Goal: Task Accomplishment & Management: Manage account settings

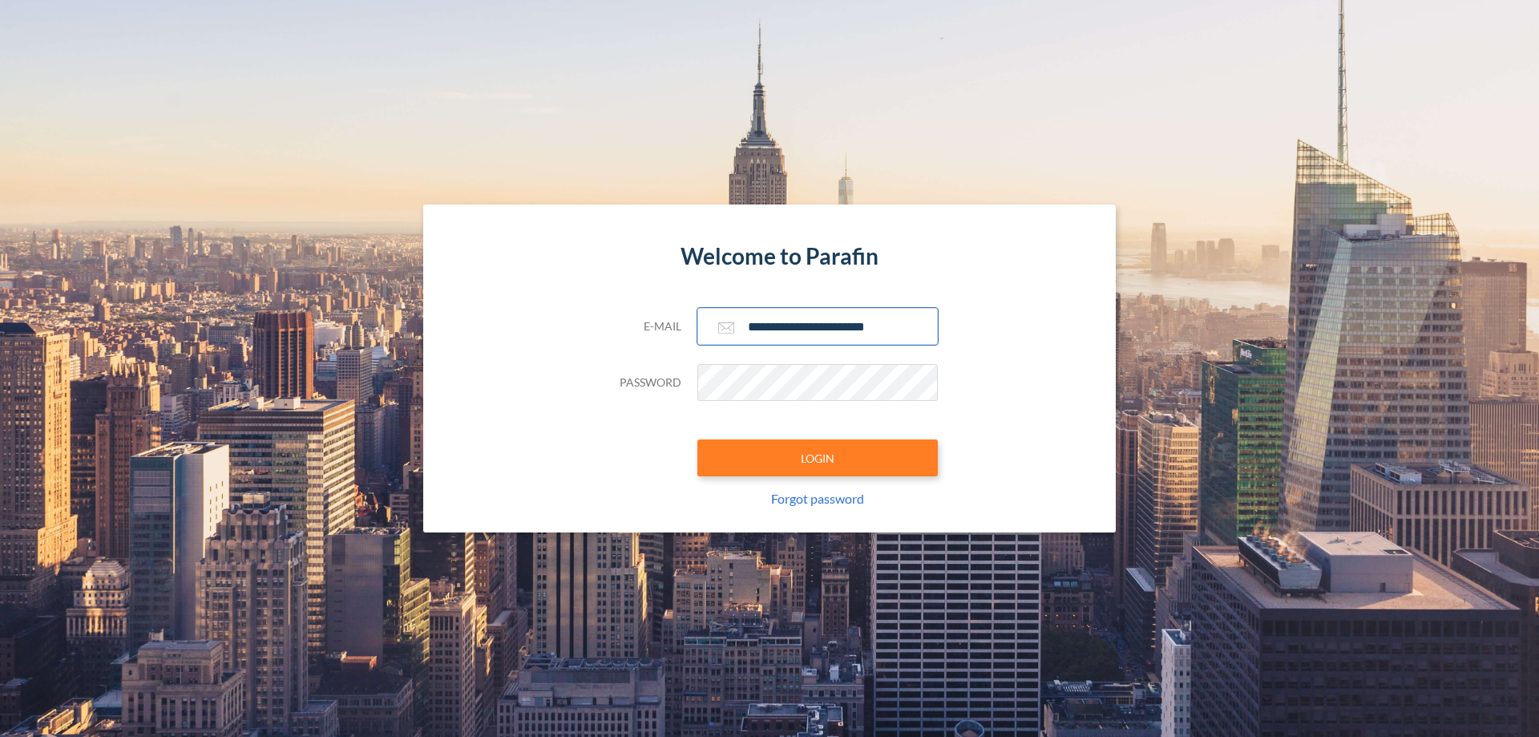
type input "**********"
click at [818, 458] on button "LOGIN" at bounding box center [817, 457] width 241 height 37
